Goal: Information Seeking & Learning: Check status

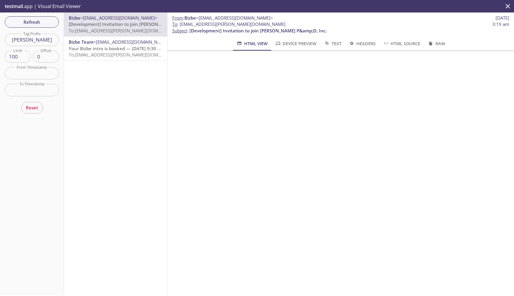
click at [130, 155] on div "Bizbe <[EMAIL_ADDRESS][DOMAIN_NAME]> [Development] Invitation to join [PERSON_N…" at bounding box center [115, 153] width 103 height 283
click at [45, 39] on input "[PERSON_NAME]" at bounding box center [32, 40] width 54 height 12
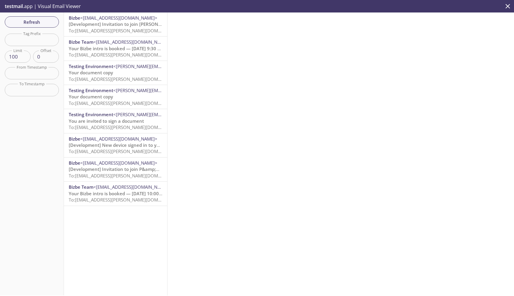
click at [233, 79] on div at bounding box center [340, 153] width 346 height 283
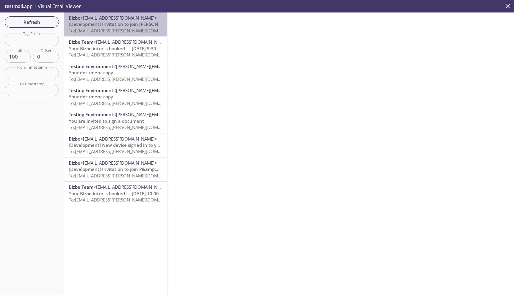
click at [123, 28] on span "To: [EMAIL_ADDRESS][PERSON_NAME][DOMAIN_NAME]" at bounding box center [125, 31] width 112 height 6
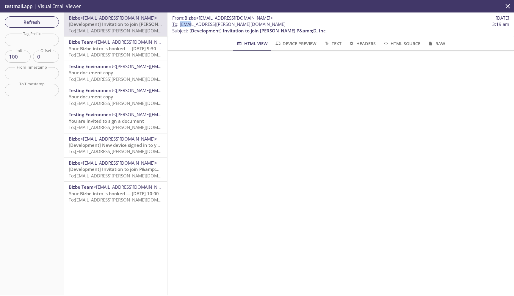
drag, startPoint x: 194, startPoint y: 25, endPoint x: 181, endPoint y: 25, distance: 13.1
click at [181, 25] on span "To : [EMAIL_ADDRESS][PERSON_NAME][DOMAIN_NAME]" at bounding box center [228, 24] width 113 height 6
copy span "b1mpk"
click at [42, 39] on input "text" at bounding box center [32, 40] width 54 height 12
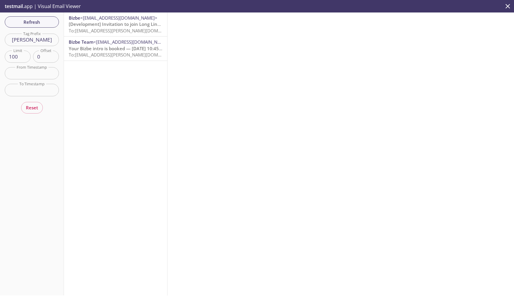
click at [113, 25] on span "[Development] Invitation to join Long Linehaul" at bounding box center [119, 24] width 101 height 6
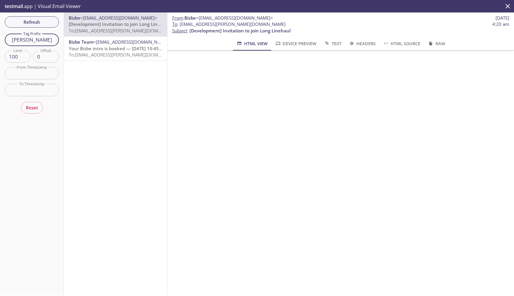
click at [40, 40] on input "[PERSON_NAME]" at bounding box center [32, 40] width 54 height 12
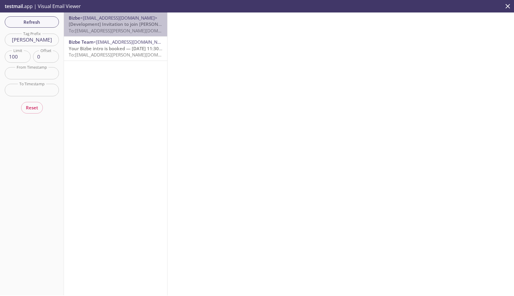
click at [105, 31] on span "To: [EMAIL_ADDRESS][PERSON_NAME][DOMAIN_NAME]" at bounding box center [125, 31] width 112 height 6
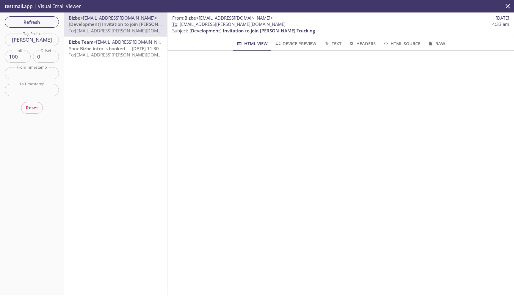
click at [43, 41] on input "[PERSON_NAME]" at bounding box center [32, 40] width 54 height 12
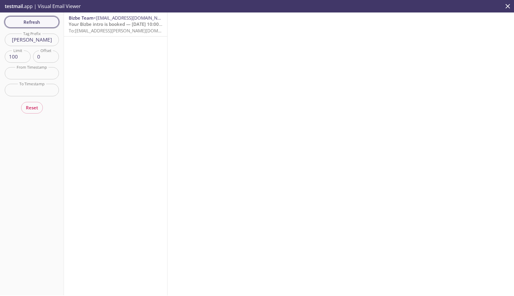
click at [27, 23] on span "Refresh" at bounding box center [32, 22] width 45 height 8
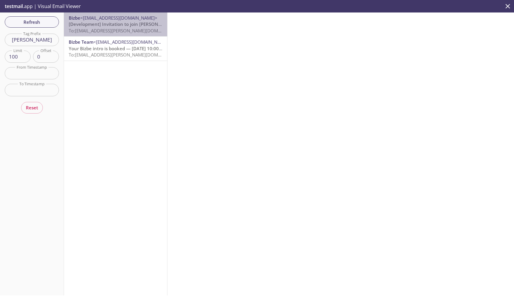
click at [101, 29] on span "To: [EMAIL_ADDRESS][PERSON_NAME][DOMAIN_NAME]" at bounding box center [125, 31] width 112 height 6
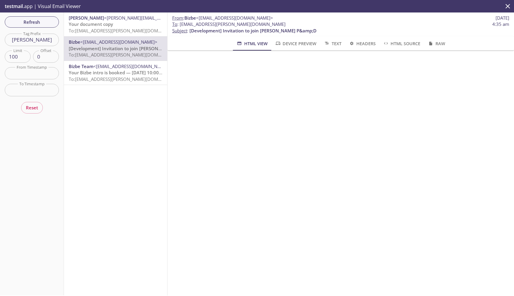
click at [44, 41] on input "[PERSON_NAME]" at bounding box center [32, 40] width 54 height 12
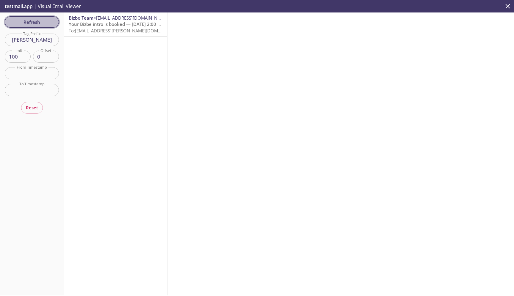
click at [40, 26] on button "Refresh" at bounding box center [32, 21] width 54 height 11
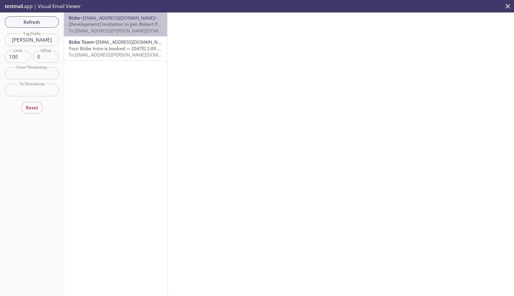
click at [108, 29] on span "To: [EMAIL_ADDRESS][PERSON_NAME][DOMAIN_NAME]" at bounding box center [125, 31] width 112 height 6
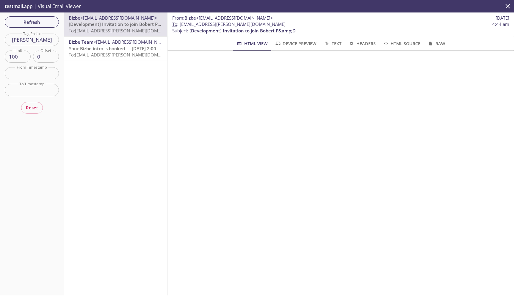
click at [33, 40] on input "[PERSON_NAME]" at bounding box center [32, 40] width 54 height 12
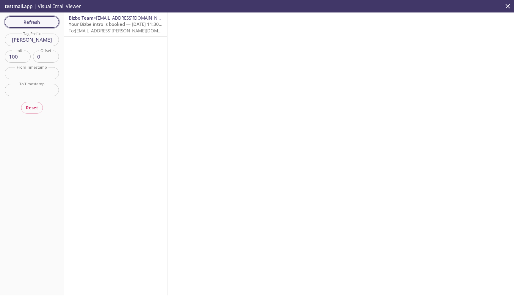
click at [41, 21] on span "Refresh" at bounding box center [32, 22] width 45 height 8
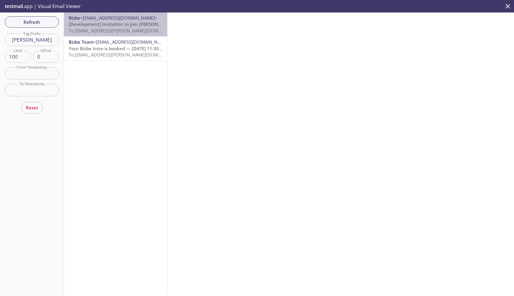
click at [123, 26] on span "[Development] Invitation to join [PERSON_NAME] Enterprises" at bounding box center [134, 24] width 131 height 6
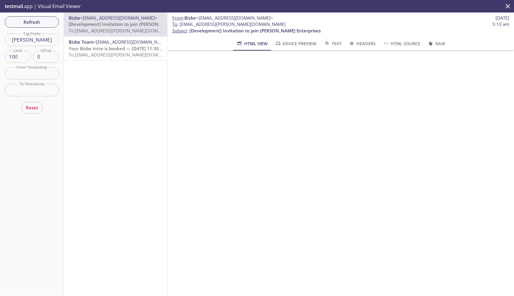
click at [41, 42] on input "[PERSON_NAME]" at bounding box center [32, 40] width 54 height 12
type input "[PERSON_NAME]"
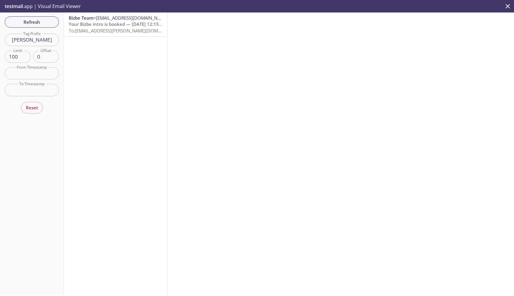
click at [100, 25] on span "Your Bizbe intro is booked — [DATE] 12:15 PM ET" at bounding box center [121, 24] width 104 height 6
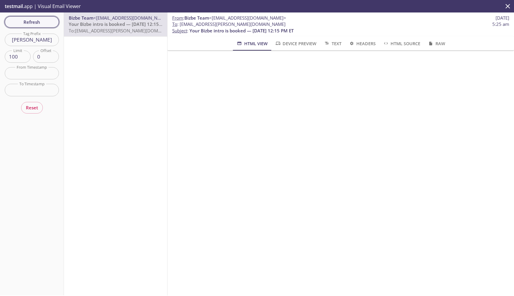
click at [29, 21] on span "Refresh" at bounding box center [32, 22] width 45 height 8
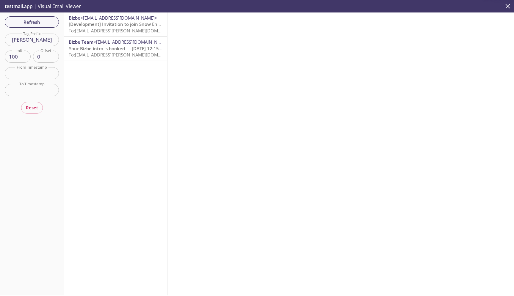
click at [101, 23] on span "[Development] Invitation to join Snow Enterprises" at bounding box center [122, 24] width 107 height 6
